Goal: Task Accomplishment & Management: Use online tool/utility

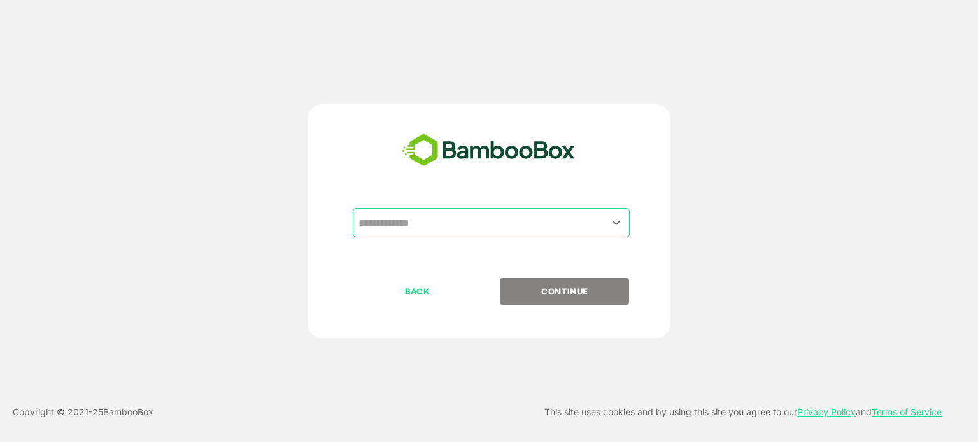
click at [468, 210] on div "​" at bounding box center [491, 222] width 277 height 29
click at [708, 213] on div "​ BACK CONTINUE" at bounding box center [489, 221] width 782 height 234
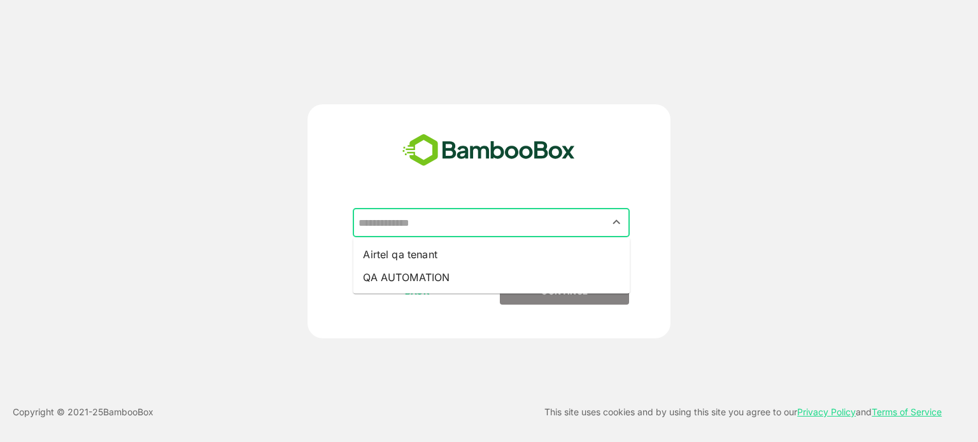
click at [528, 225] on input "text" at bounding box center [491, 223] width 272 height 24
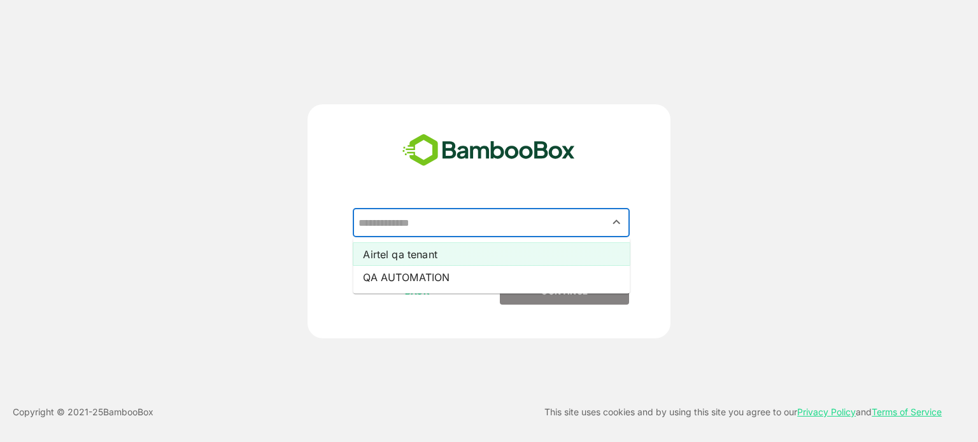
click at [492, 259] on li "Airtel qa tenant" at bounding box center [491, 254] width 277 height 23
type input "**********"
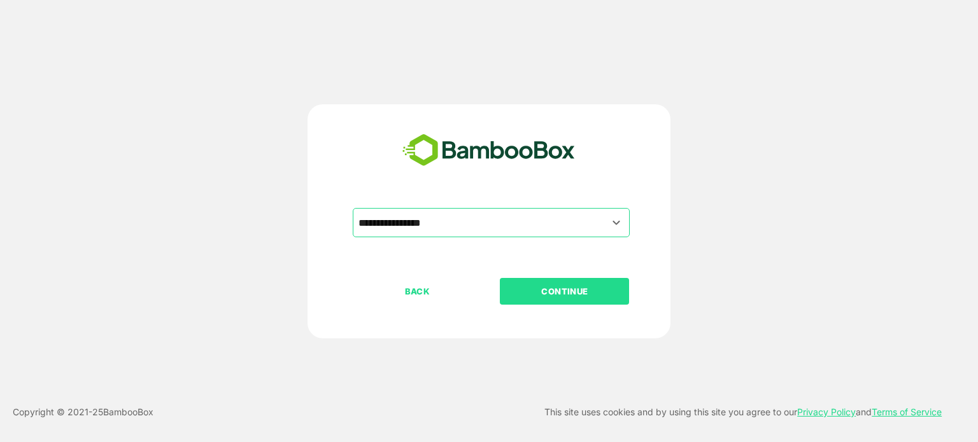
click at [556, 295] on p "CONTINUE" at bounding box center [564, 291] width 127 height 14
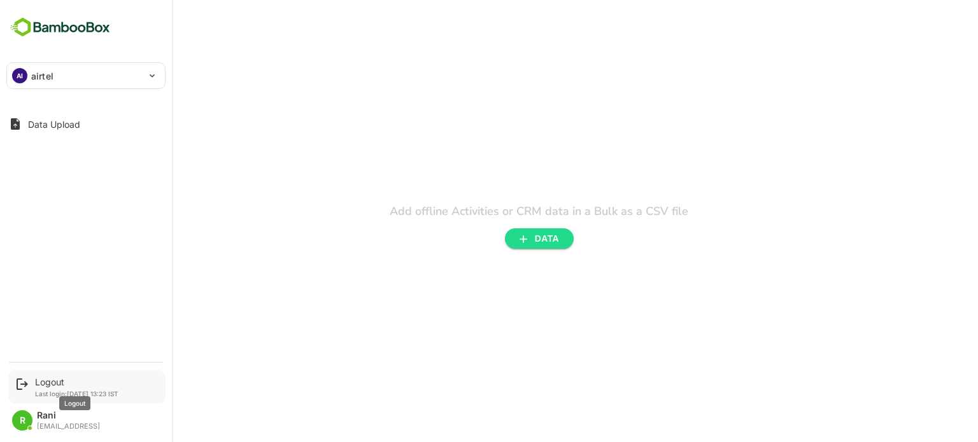
click at [64, 386] on div "Logout" at bounding box center [76, 382] width 83 height 11
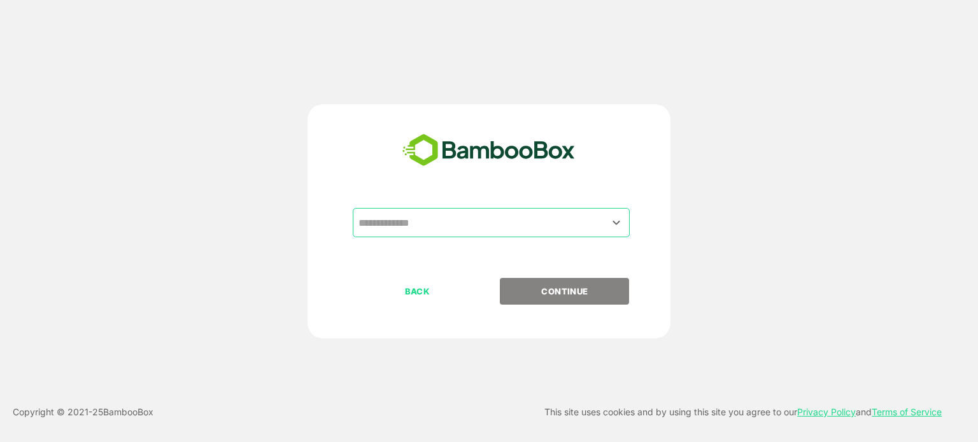
click at [505, 235] on div "​" at bounding box center [491, 222] width 277 height 29
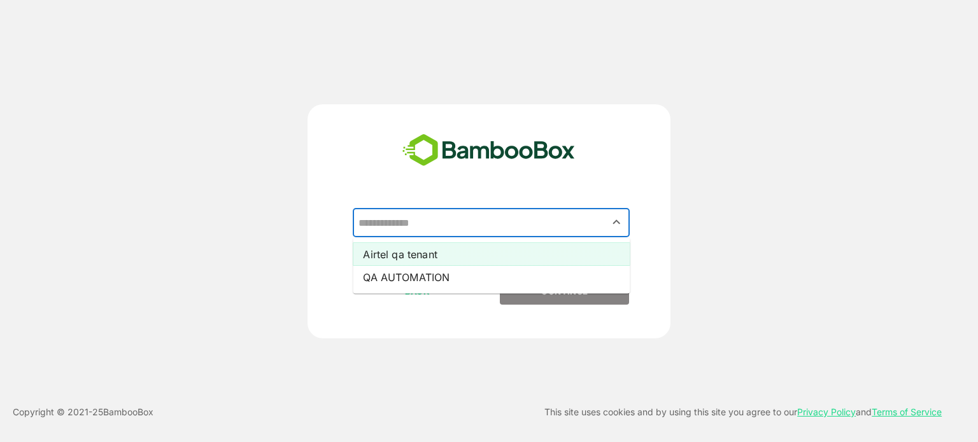
click at [443, 256] on li "Airtel qa tenant" at bounding box center [491, 254] width 277 height 23
type input "**********"
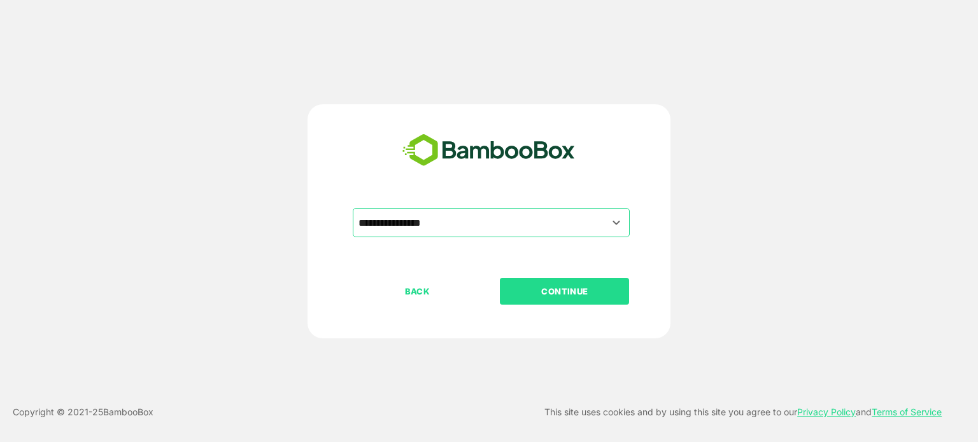
click at [545, 296] on p "CONTINUE" at bounding box center [564, 291] width 127 height 14
